Goal: Check status: Check status

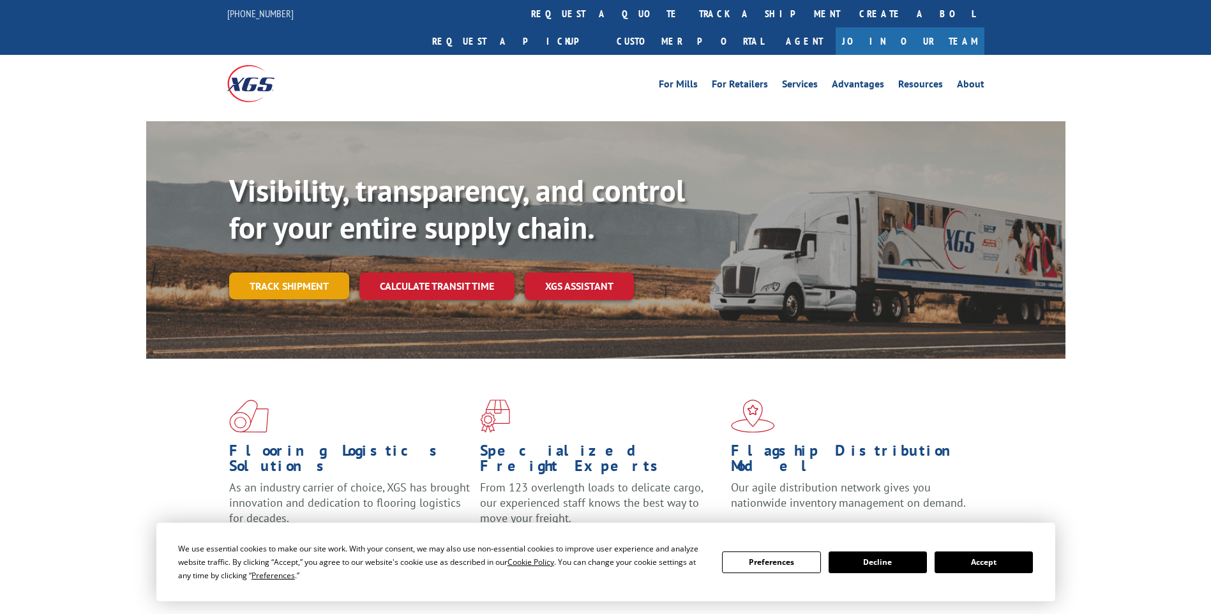
click at [280, 273] on link "Track shipment" at bounding box center [289, 286] width 120 height 27
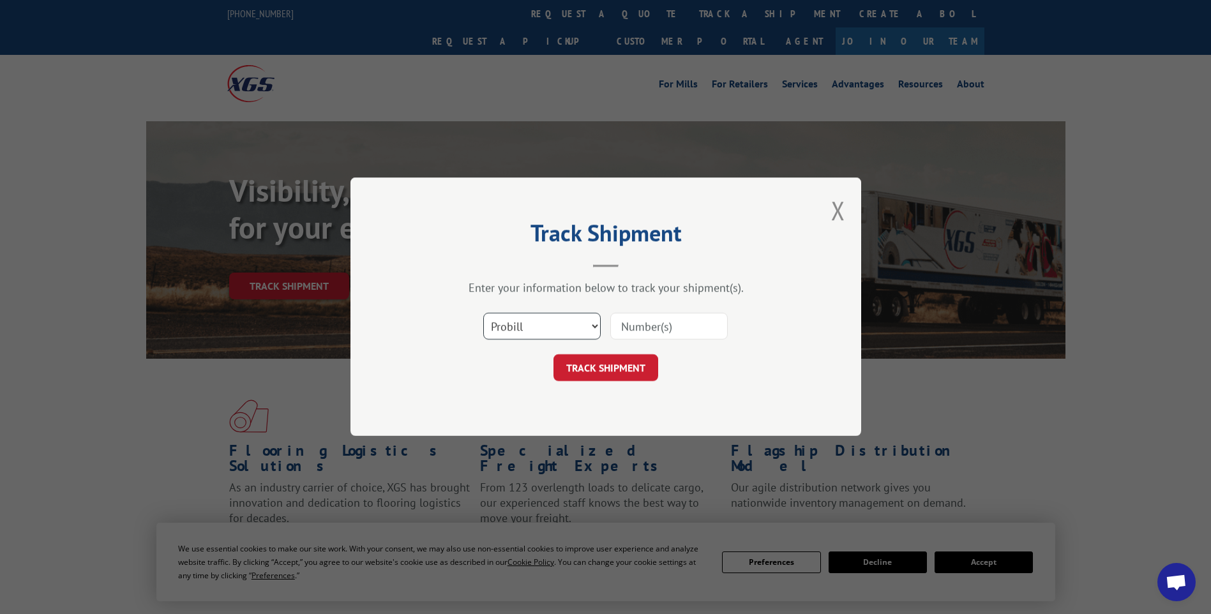
click at [576, 329] on select "Select category... Probill BOL PO" at bounding box center [541, 327] width 117 height 27
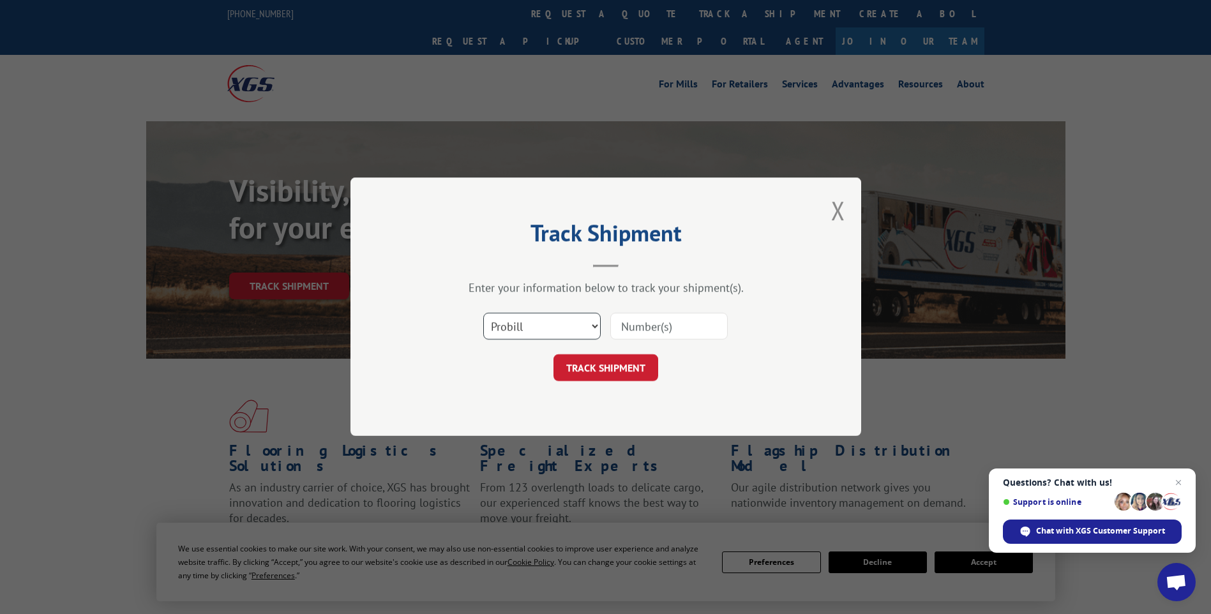
select select "bol"
click at [483, 314] on select "Select category... Probill BOL PO" at bounding box center [541, 327] width 117 height 27
click at [618, 335] on input at bounding box center [668, 327] width 117 height 27
type input "6022498"
click button "TRACK SHIPMENT" at bounding box center [606, 368] width 105 height 27
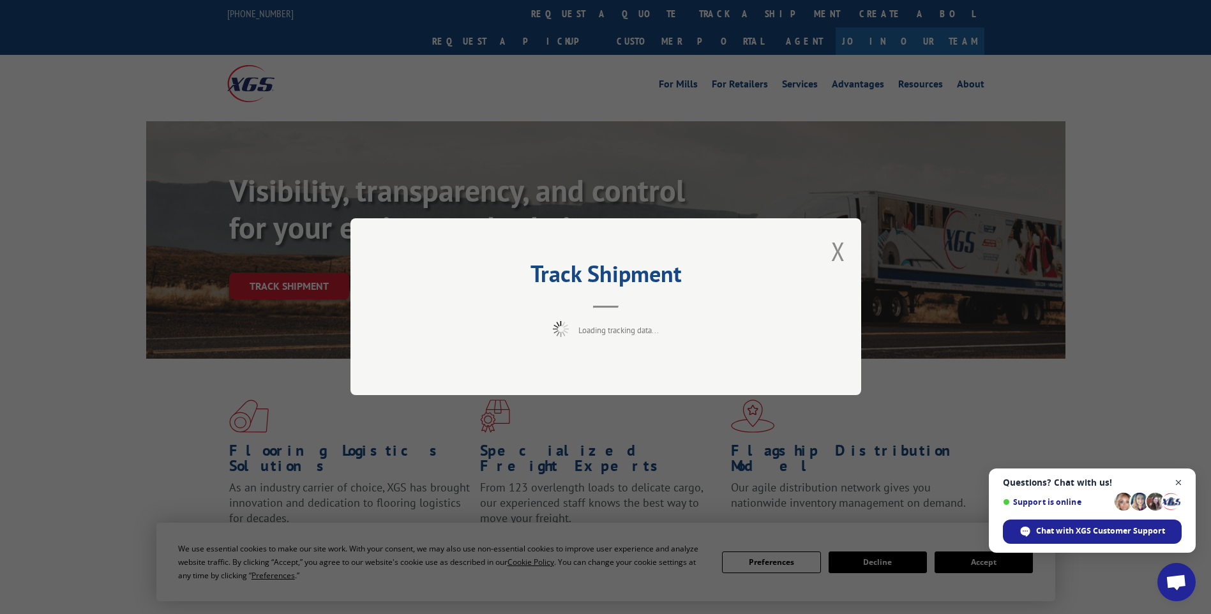
click at [1178, 483] on span "Close chat" at bounding box center [1179, 483] width 16 height 16
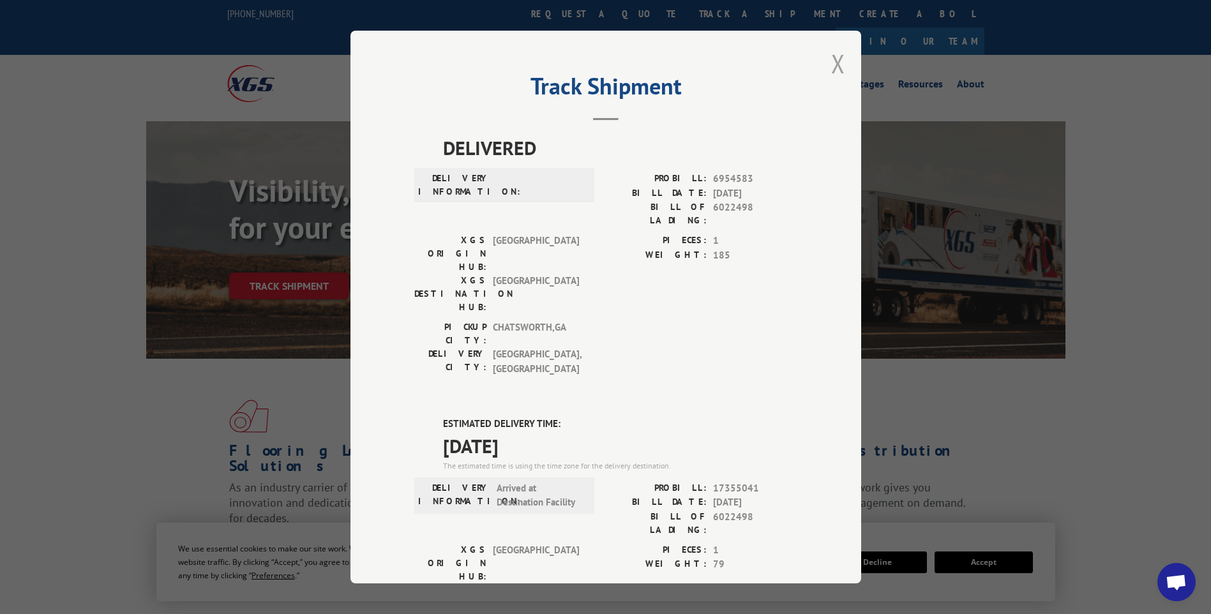
click at [835, 68] on button "Close modal" at bounding box center [838, 64] width 14 height 34
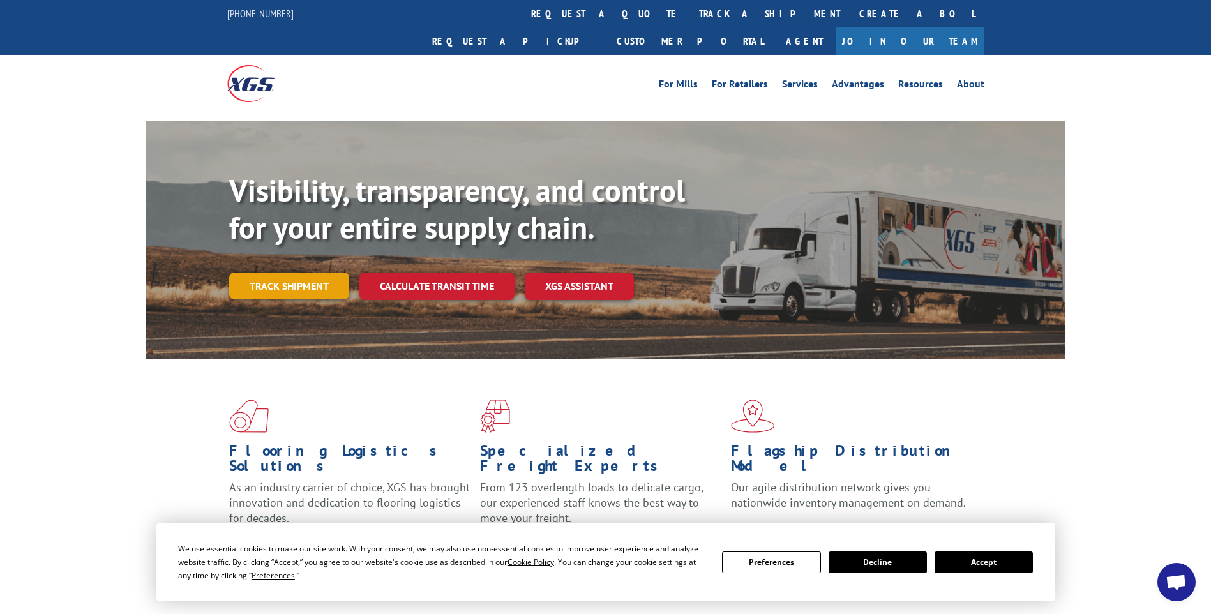
click at [276, 273] on link "Track shipment" at bounding box center [289, 286] width 120 height 27
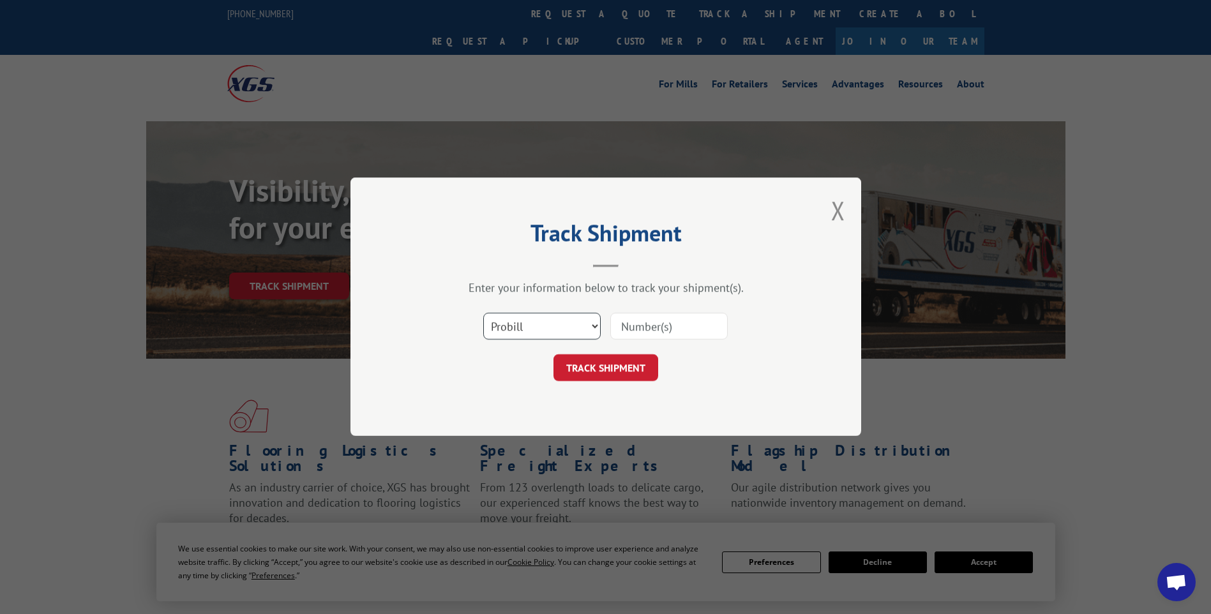
click at [577, 334] on select "Select category... Probill BOL PO" at bounding box center [541, 327] width 117 height 27
select select "bol"
click at [483, 314] on select "Select category... Probill BOL PO" at bounding box center [541, 327] width 117 height 27
click at [631, 333] on input at bounding box center [668, 327] width 117 height 27
type input "6022498"
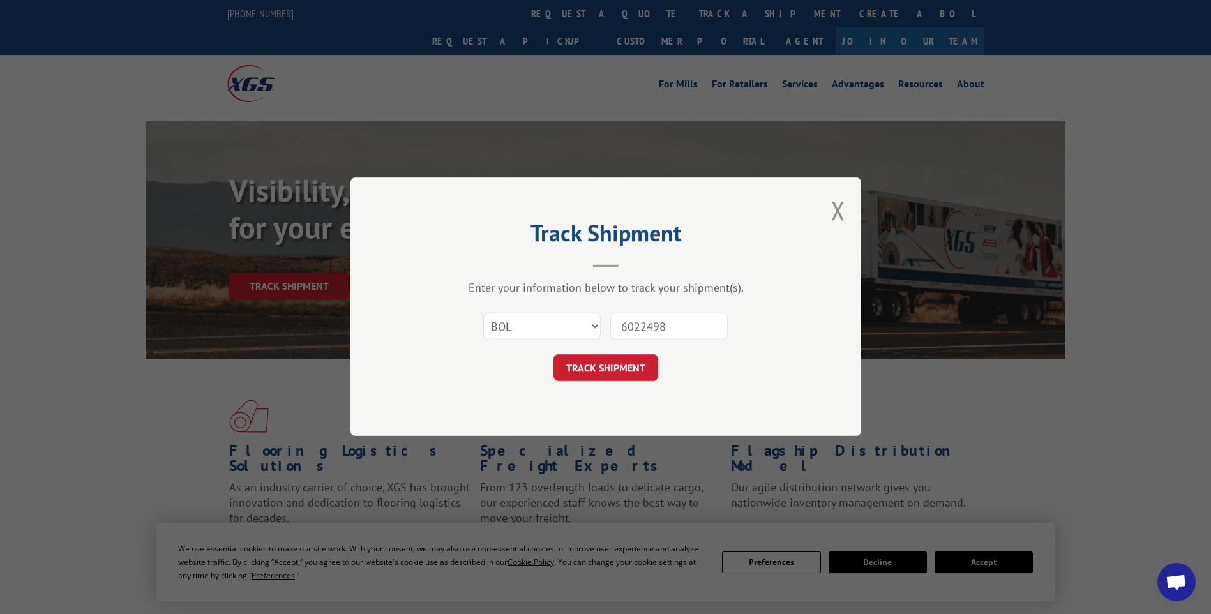
click button "TRACK SHIPMENT" at bounding box center [606, 368] width 105 height 27
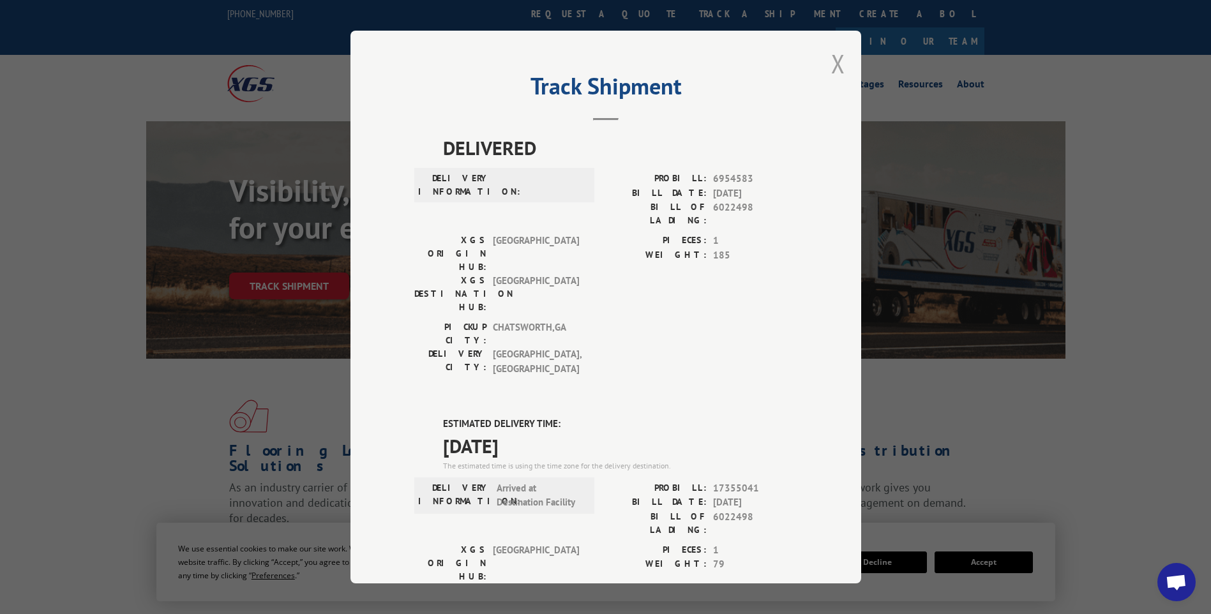
click at [834, 73] on button "Close modal" at bounding box center [838, 64] width 14 height 34
